Goal: Information Seeking & Learning: Learn about a topic

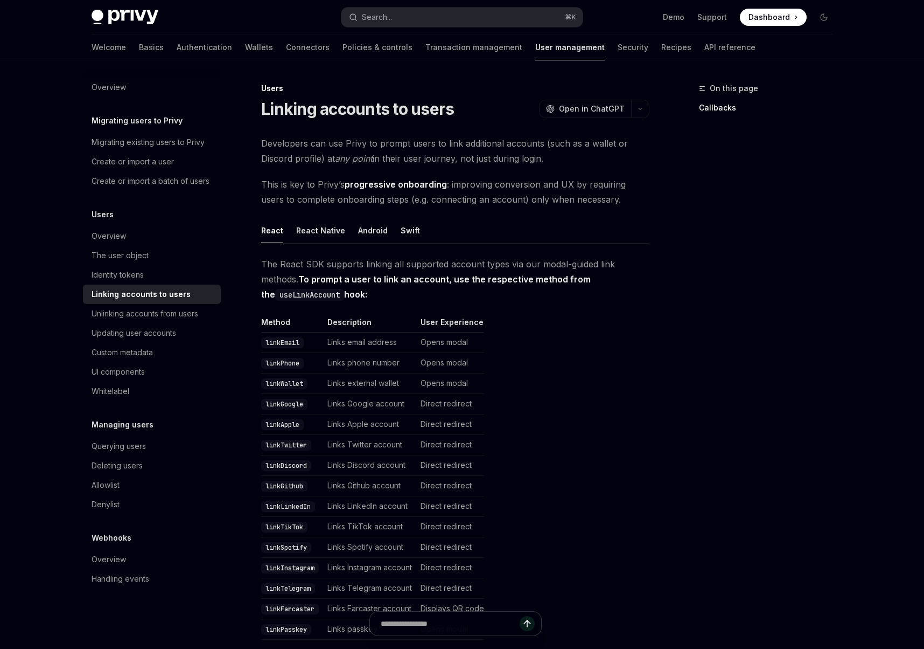
click at [552, 152] on span "Developers can use Privy to prompt users to link additional accounts (such as a…" at bounding box center [455, 151] width 388 height 30
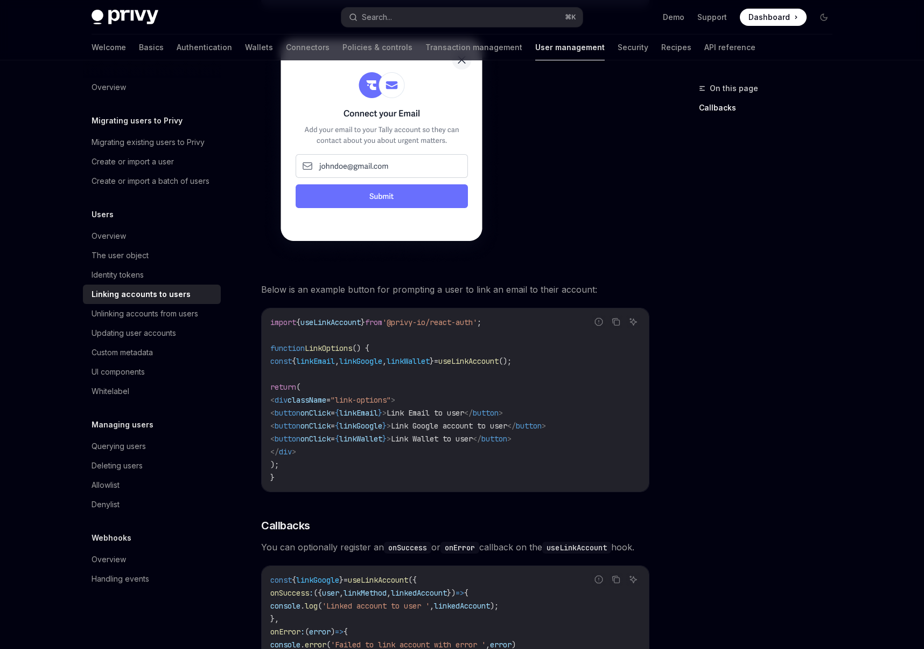
scroll to position [1115, 0]
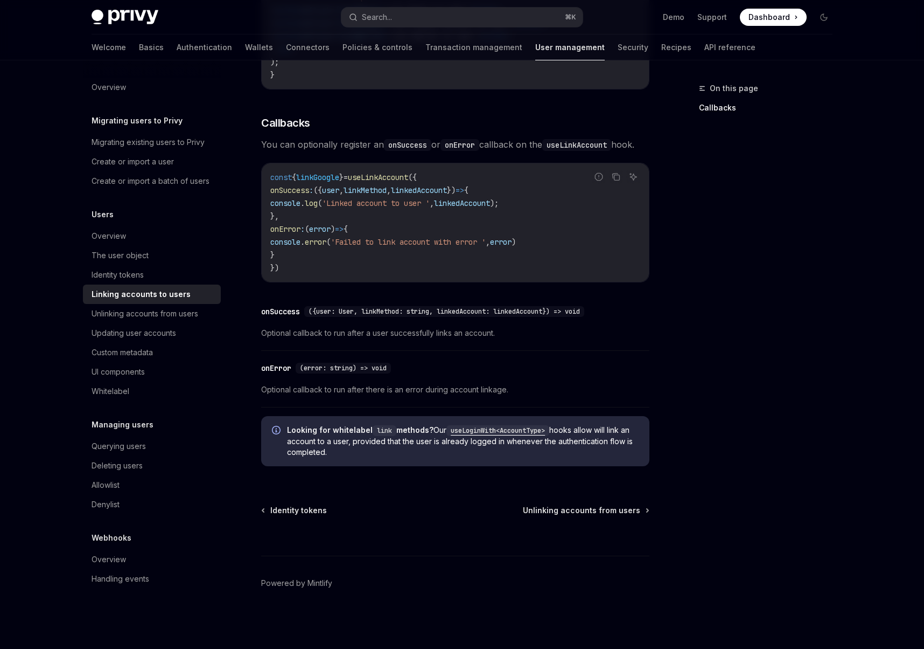
click at [489, 431] on code "useLoginWith<AccountType>" at bounding box center [498, 430] width 103 height 11
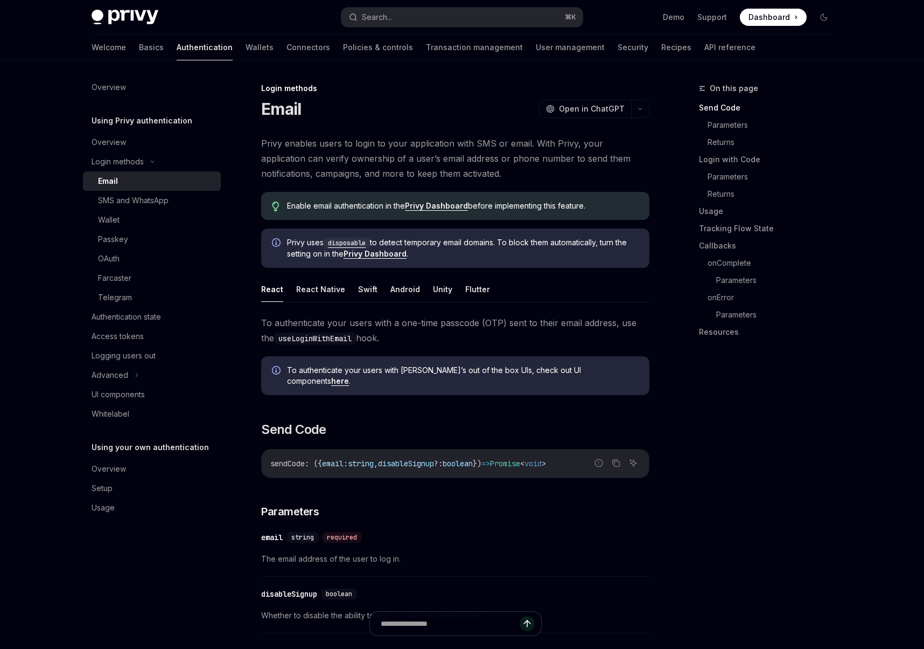
type textarea "*"
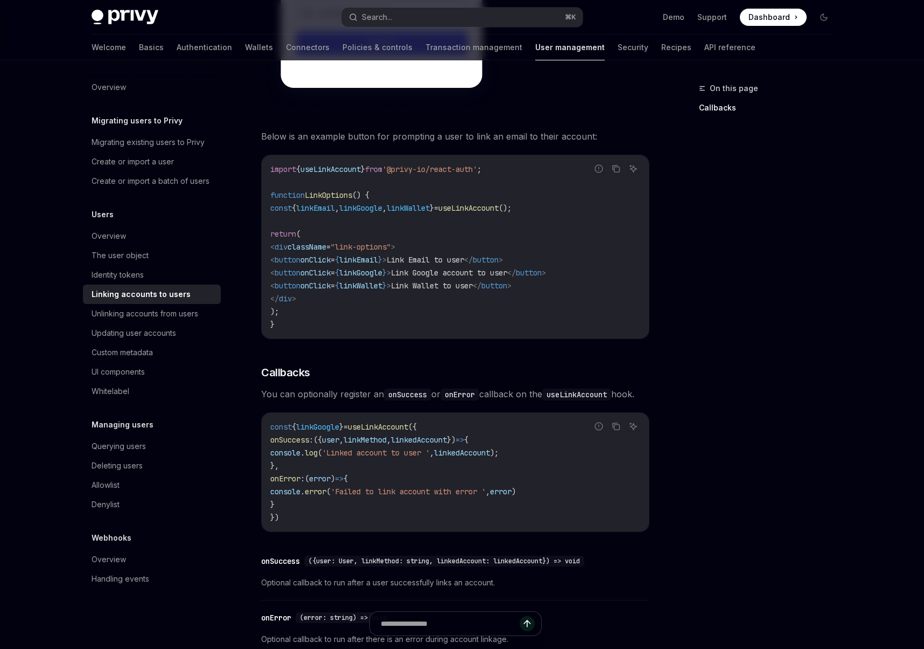
scroll to position [790, 0]
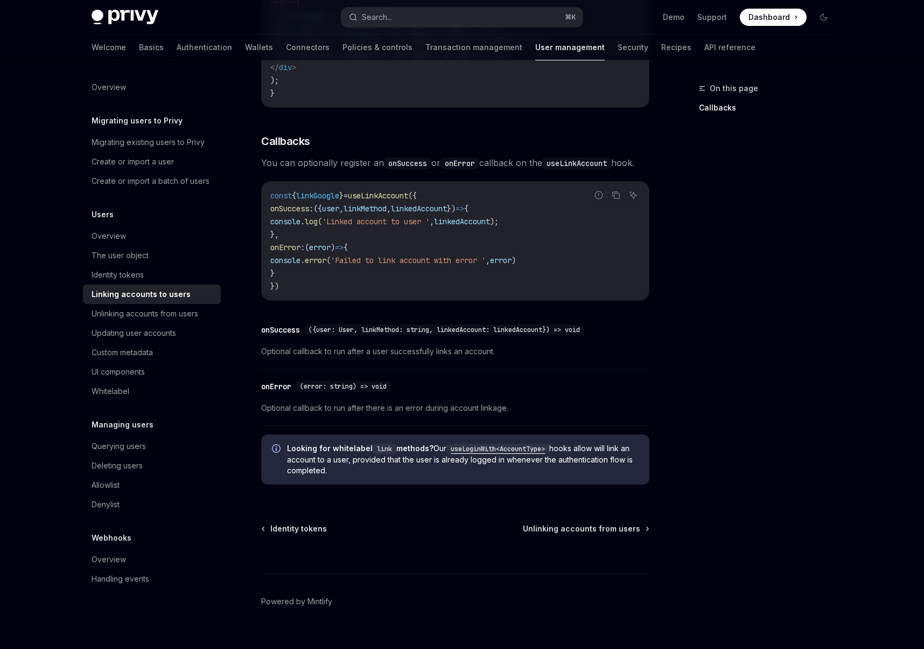
scroll to position [878, 0]
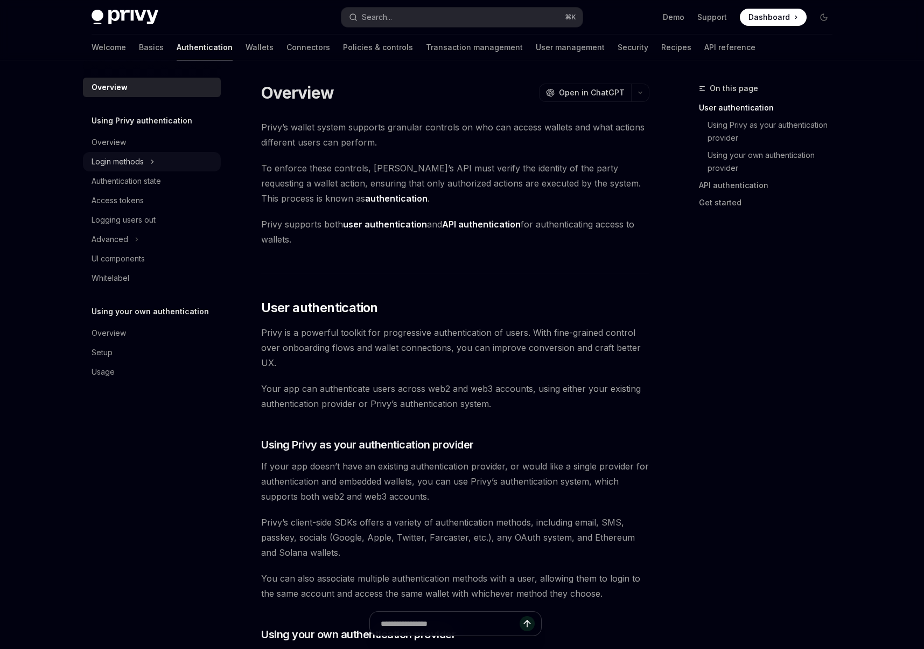
click at [152, 163] on icon at bounding box center [153, 161] width 2 height 3
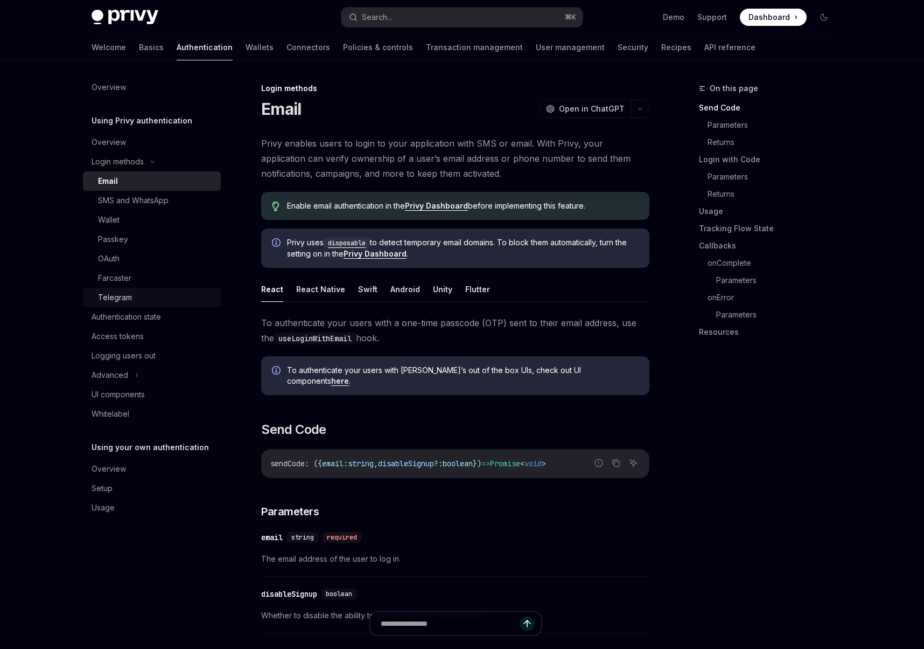
click at [130, 296] on div "Telegram" at bounding box center [115, 297] width 34 height 13
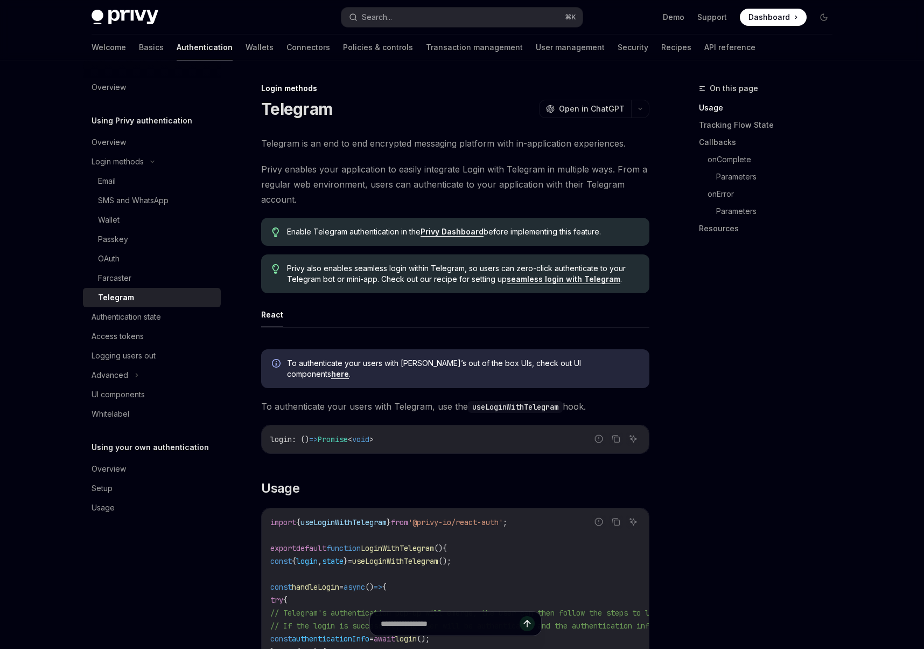
click at [349, 369] on link "here" at bounding box center [340, 374] width 18 height 10
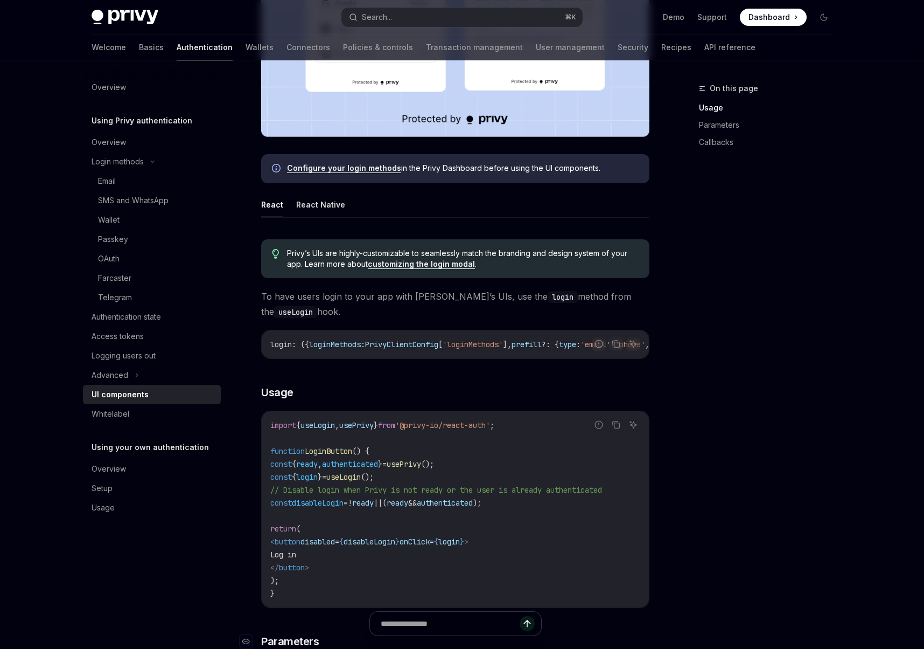
scroll to position [838, 0]
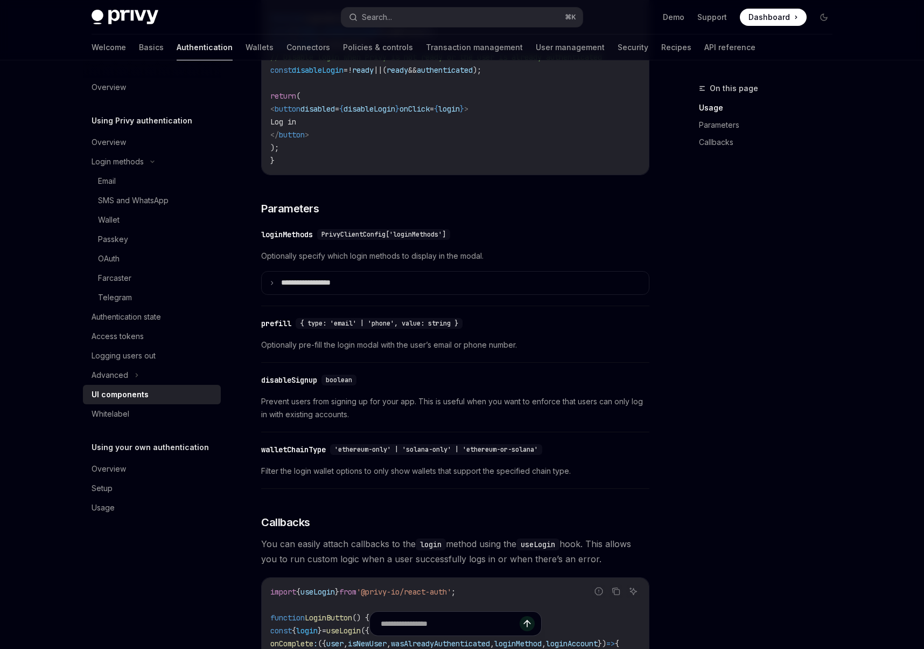
type textarea "*"
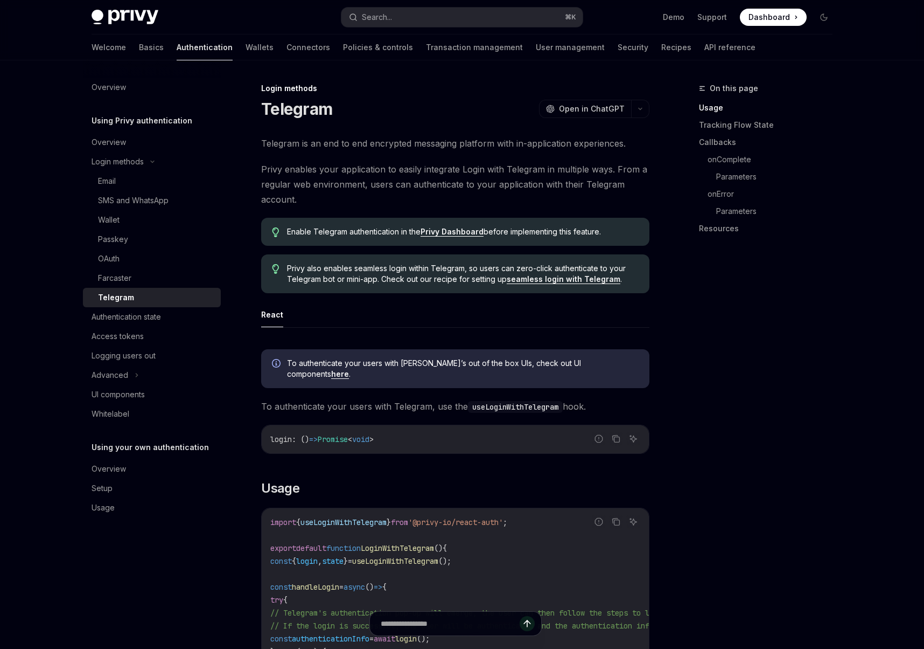
click at [708, 331] on div "On this page Usage Tracking Flow State Callbacks onComplete Parameters onError …" at bounding box center [760, 365] width 164 height 567
click at [464, 232] on link "Privy Dashboard" at bounding box center [452, 232] width 63 height 10
